Goal: Task Accomplishment & Management: Complete application form

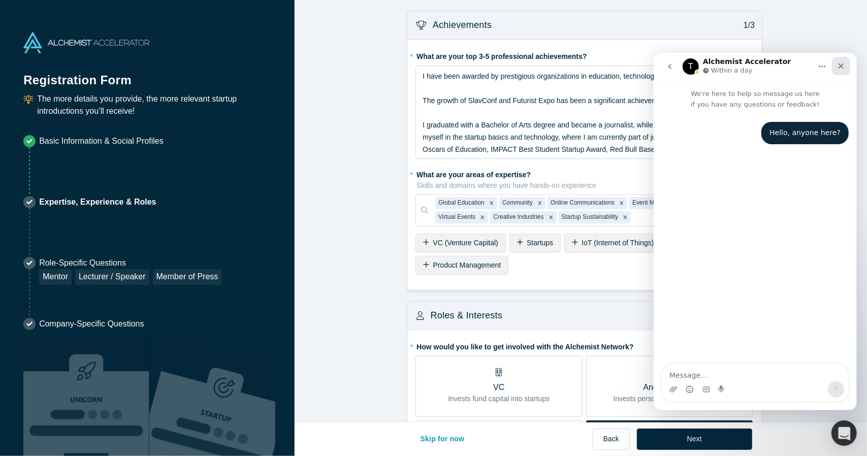
click at [836, 67] on div "Close" at bounding box center [841, 65] width 18 height 18
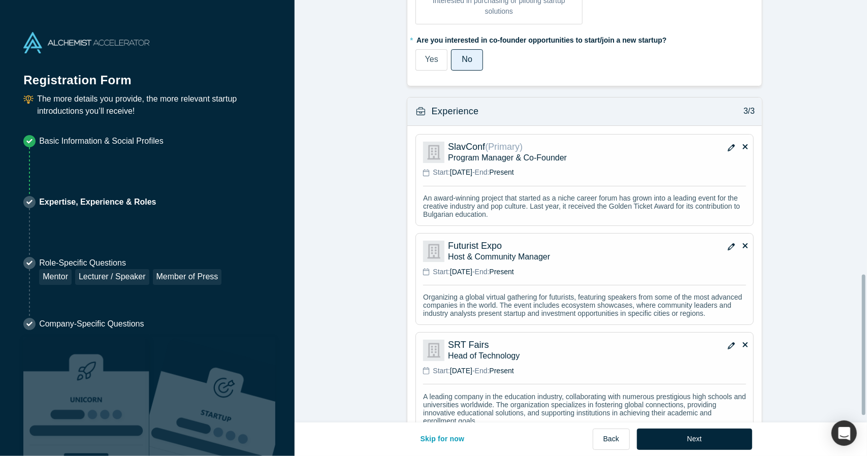
scroll to position [842, 0]
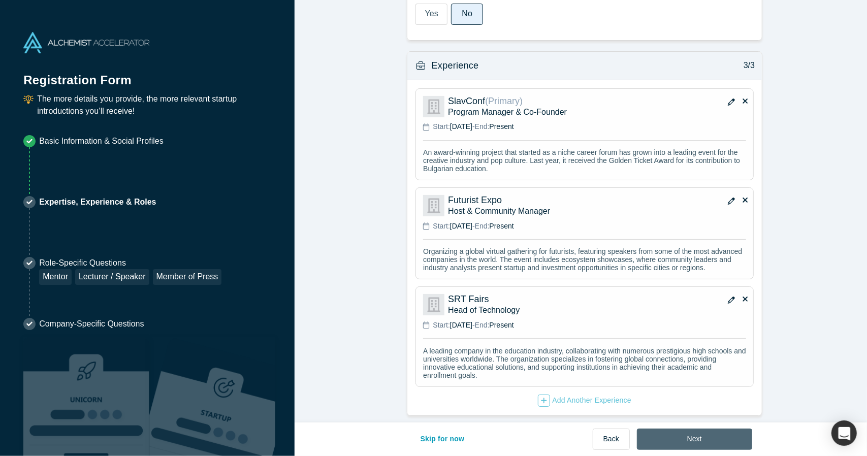
click at [689, 434] on button "Next" at bounding box center [694, 439] width 115 height 21
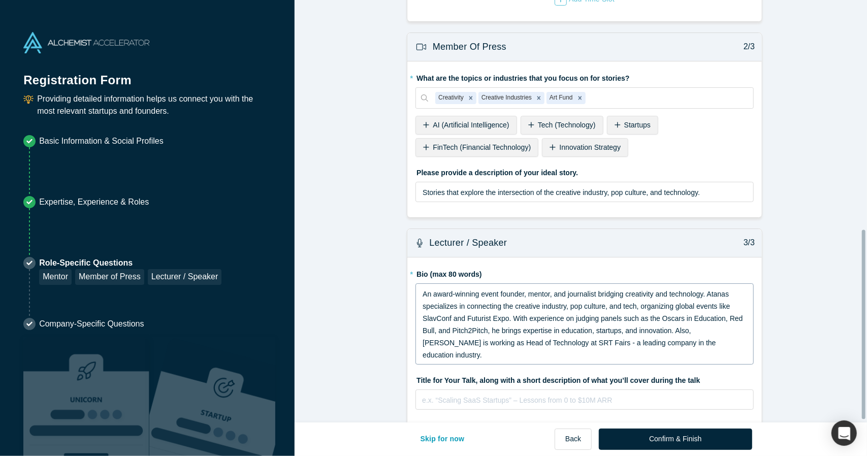
scroll to position [515, 0]
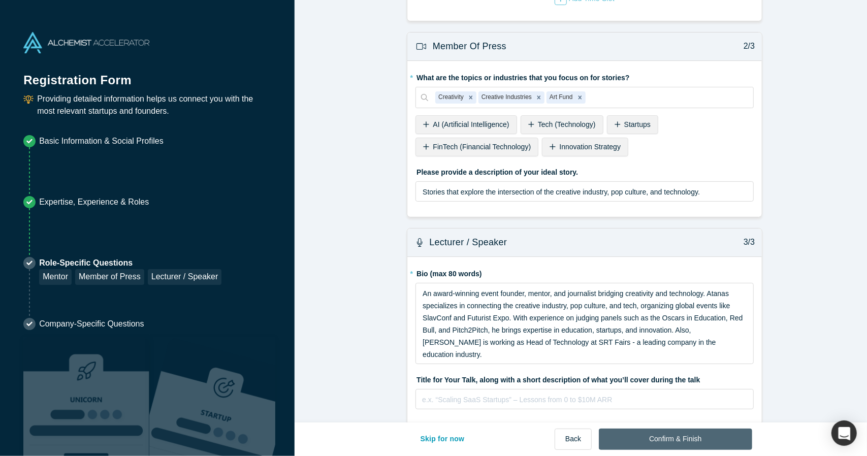
click at [662, 435] on button "Confirm & Finish" at bounding box center [675, 439] width 153 height 21
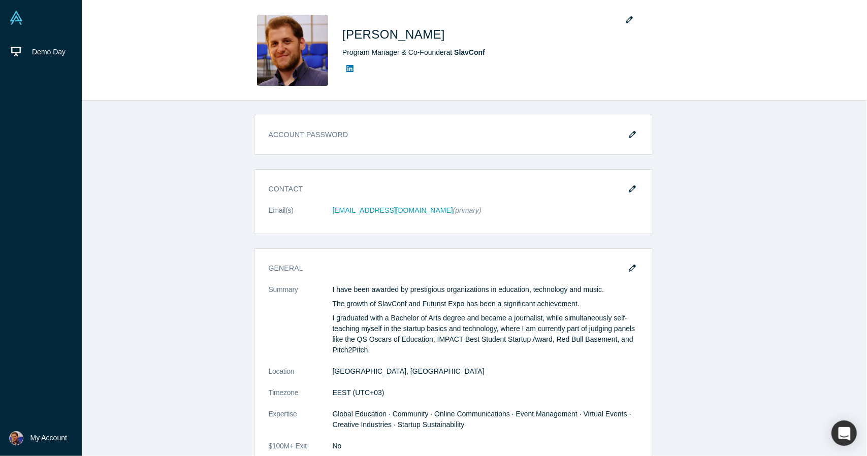
click at [13, 12] on img at bounding box center [16, 18] width 14 height 14
